Goal: Find specific page/section: Find specific page/section

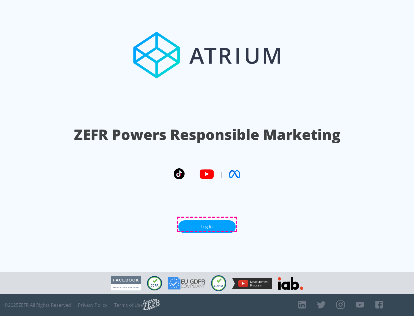
click at [207, 224] on link "Log In" at bounding box center [206, 226] width 57 height 13
